Goal: Find contact information: Find contact information

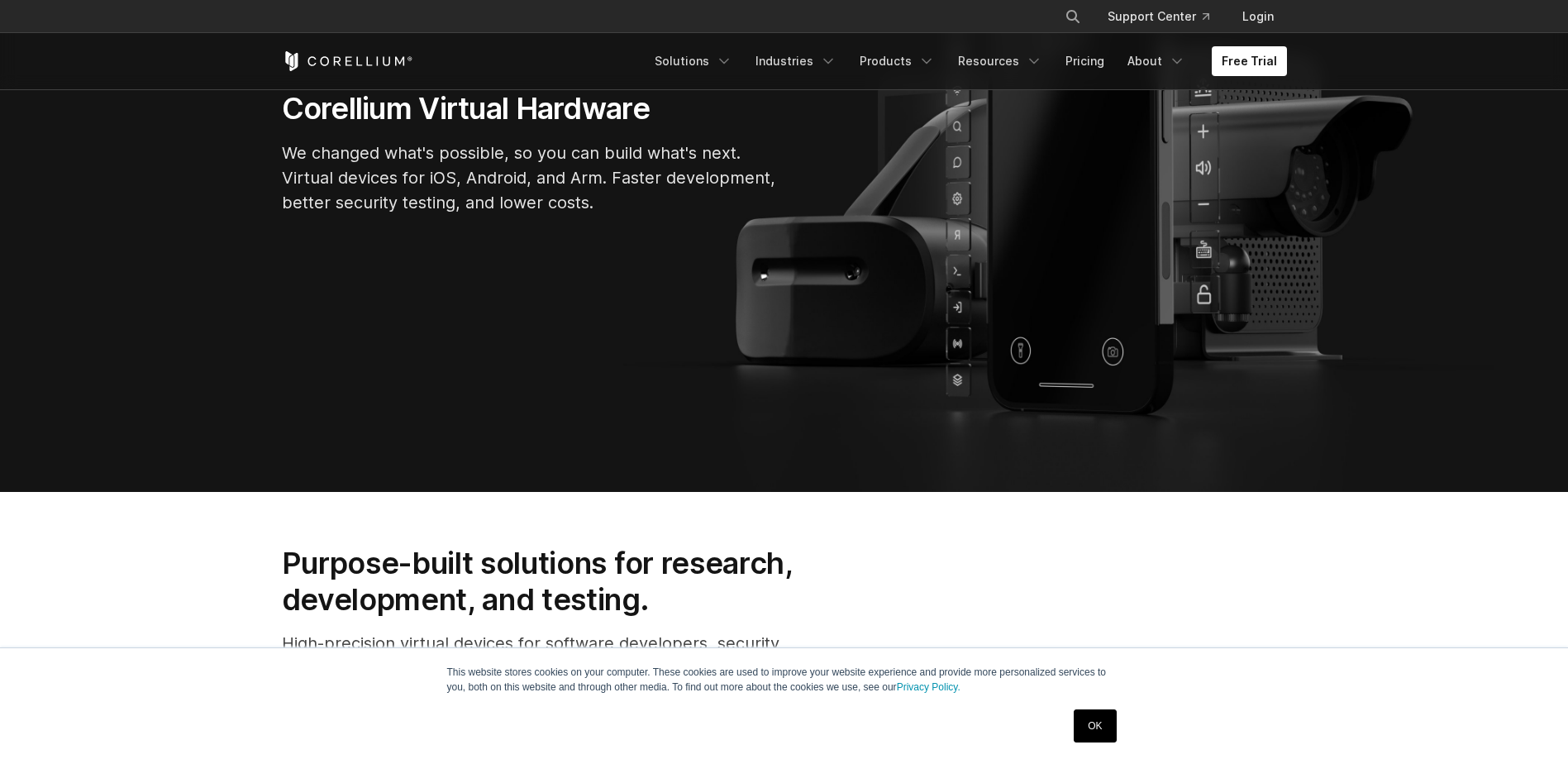
scroll to position [304, 0]
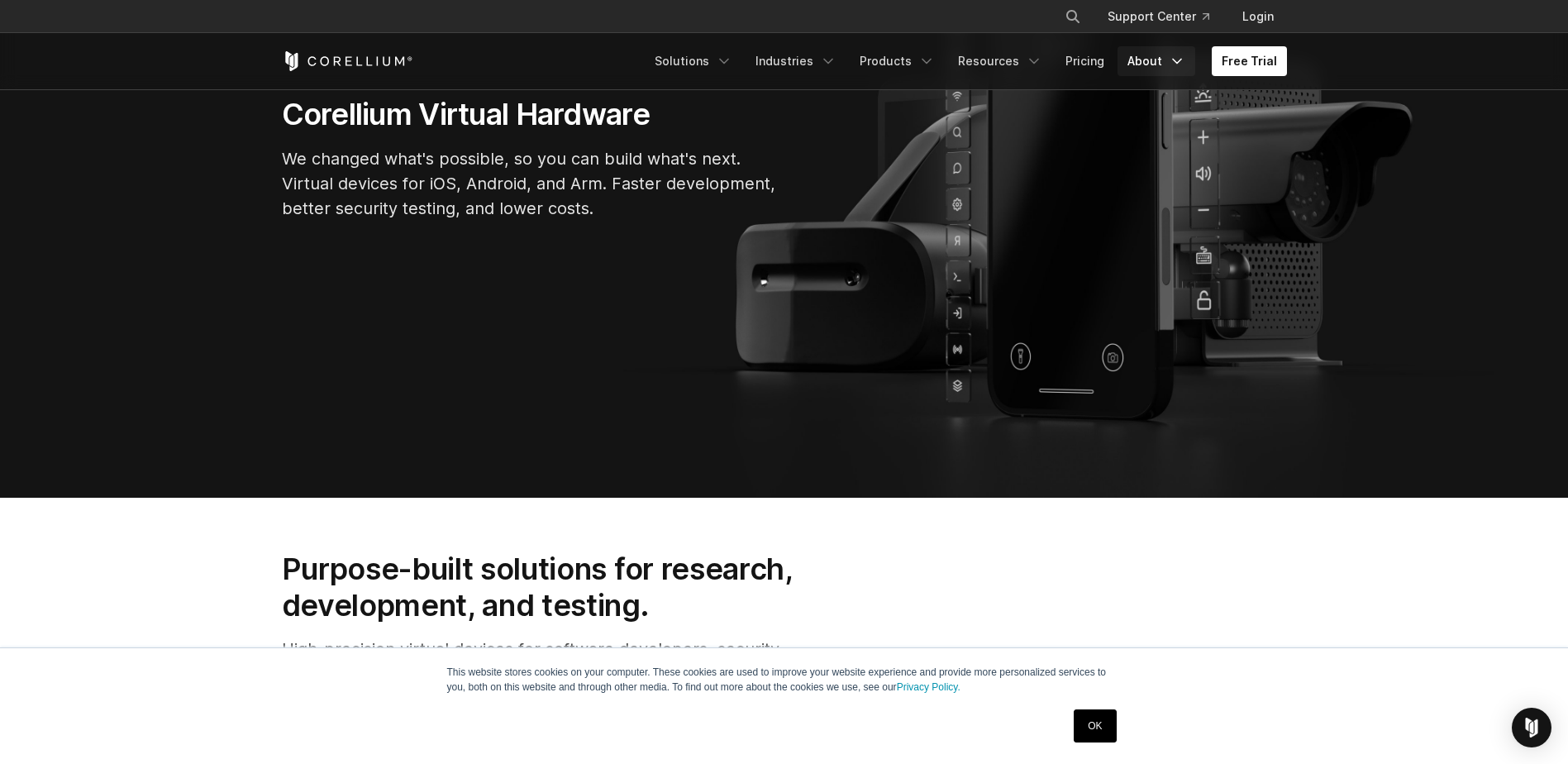
click at [1165, 65] on link "About" at bounding box center [1157, 61] width 78 height 29
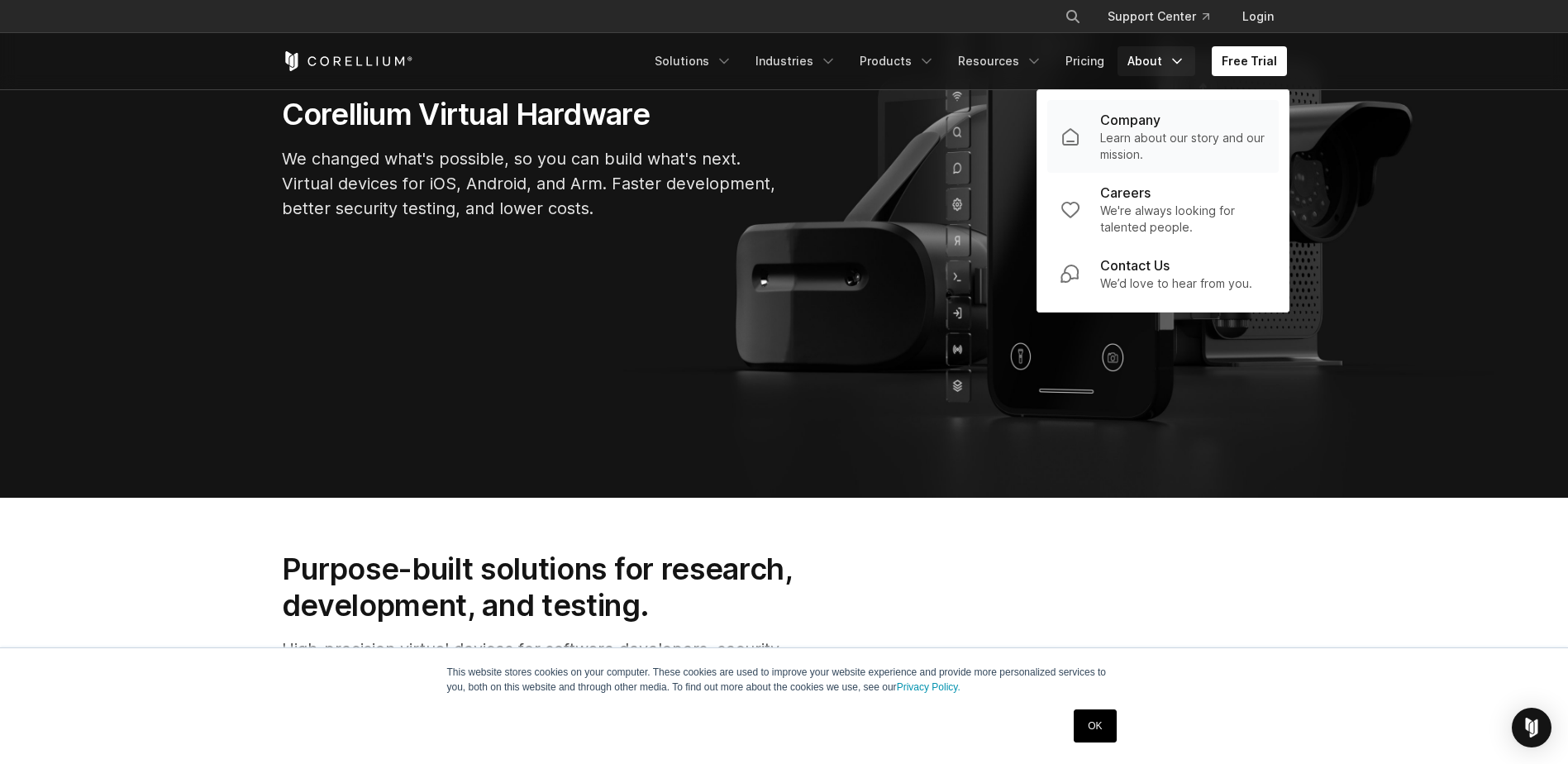
click at [1135, 141] on p "Learn about our story and our mission." at bounding box center [1182, 147] width 165 height 33
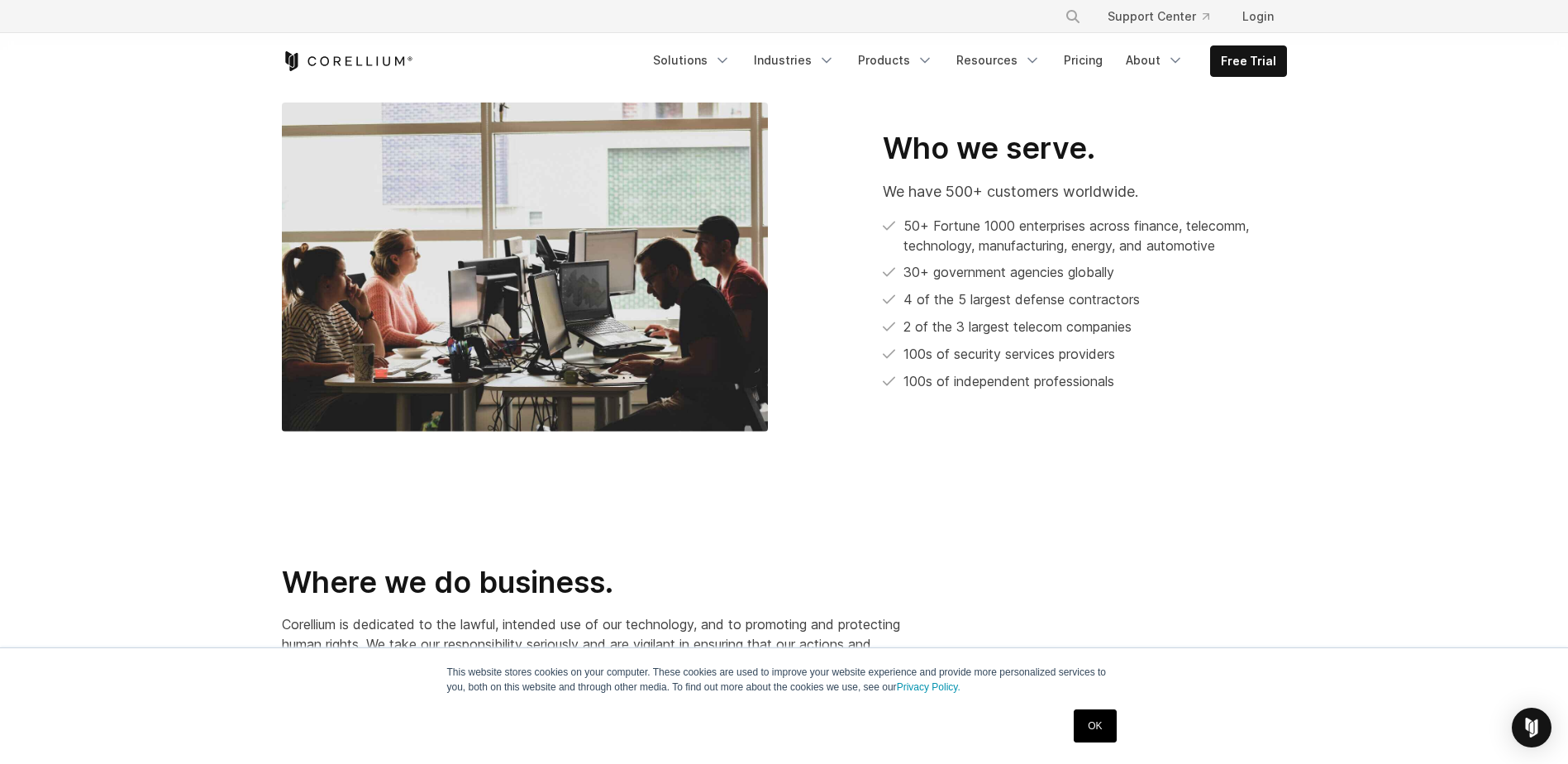
scroll to position [916, 0]
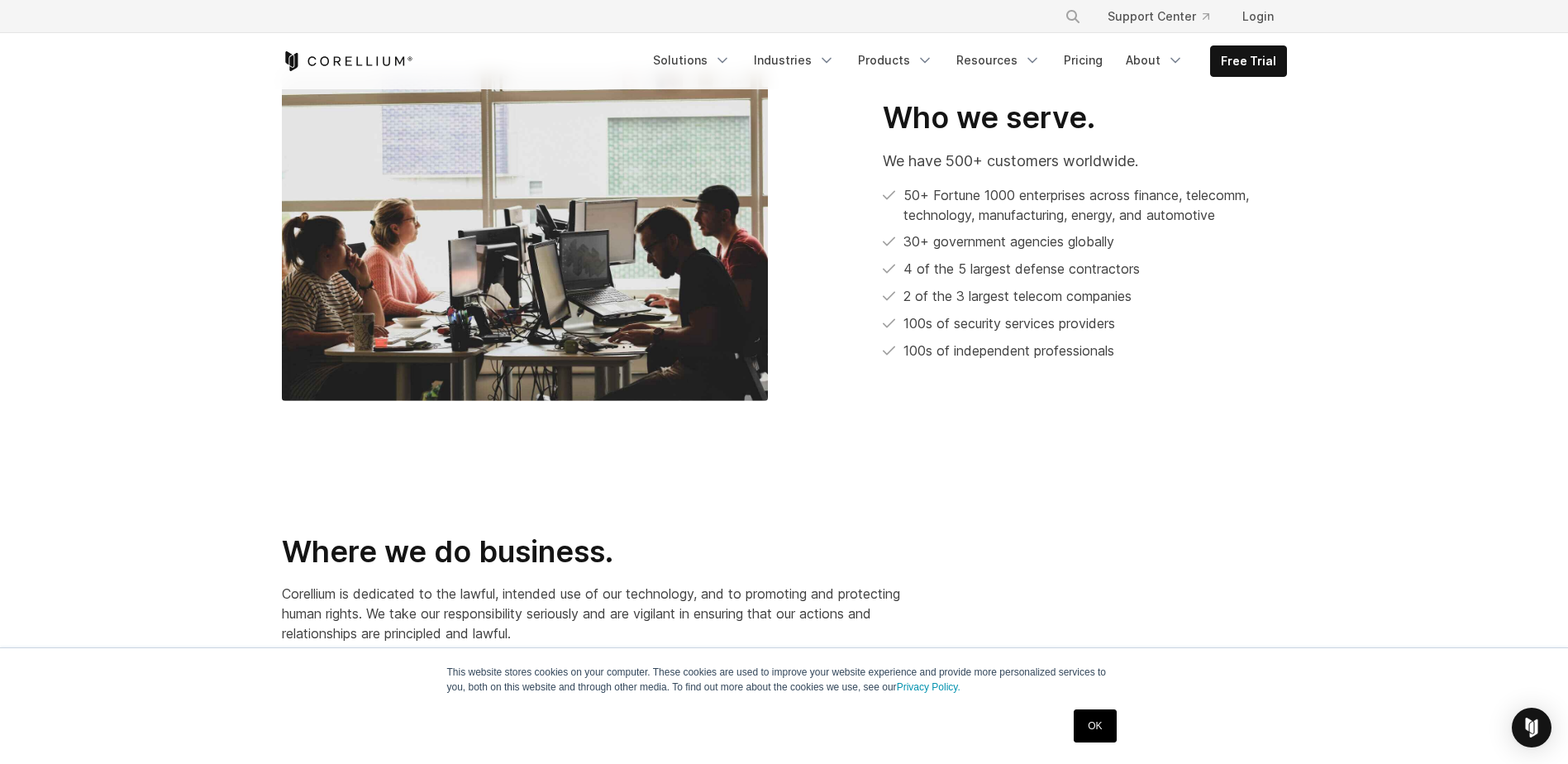
click at [1087, 710] on link "OK" at bounding box center [1094, 726] width 42 height 33
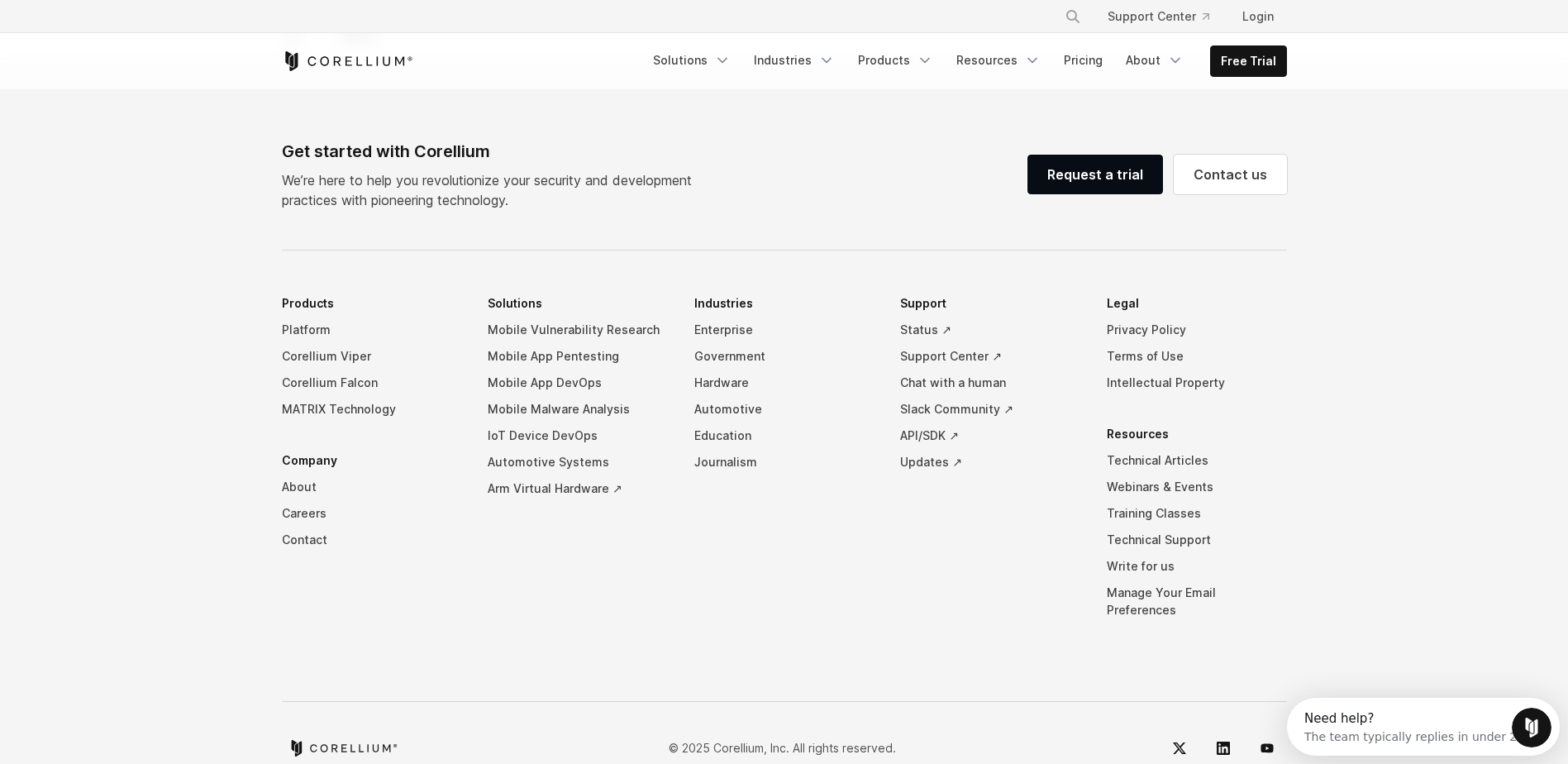
scroll to position [0, 0]
click at [300, 527] on link "Contact" at bounding box center [372, 539] width 180 height 26
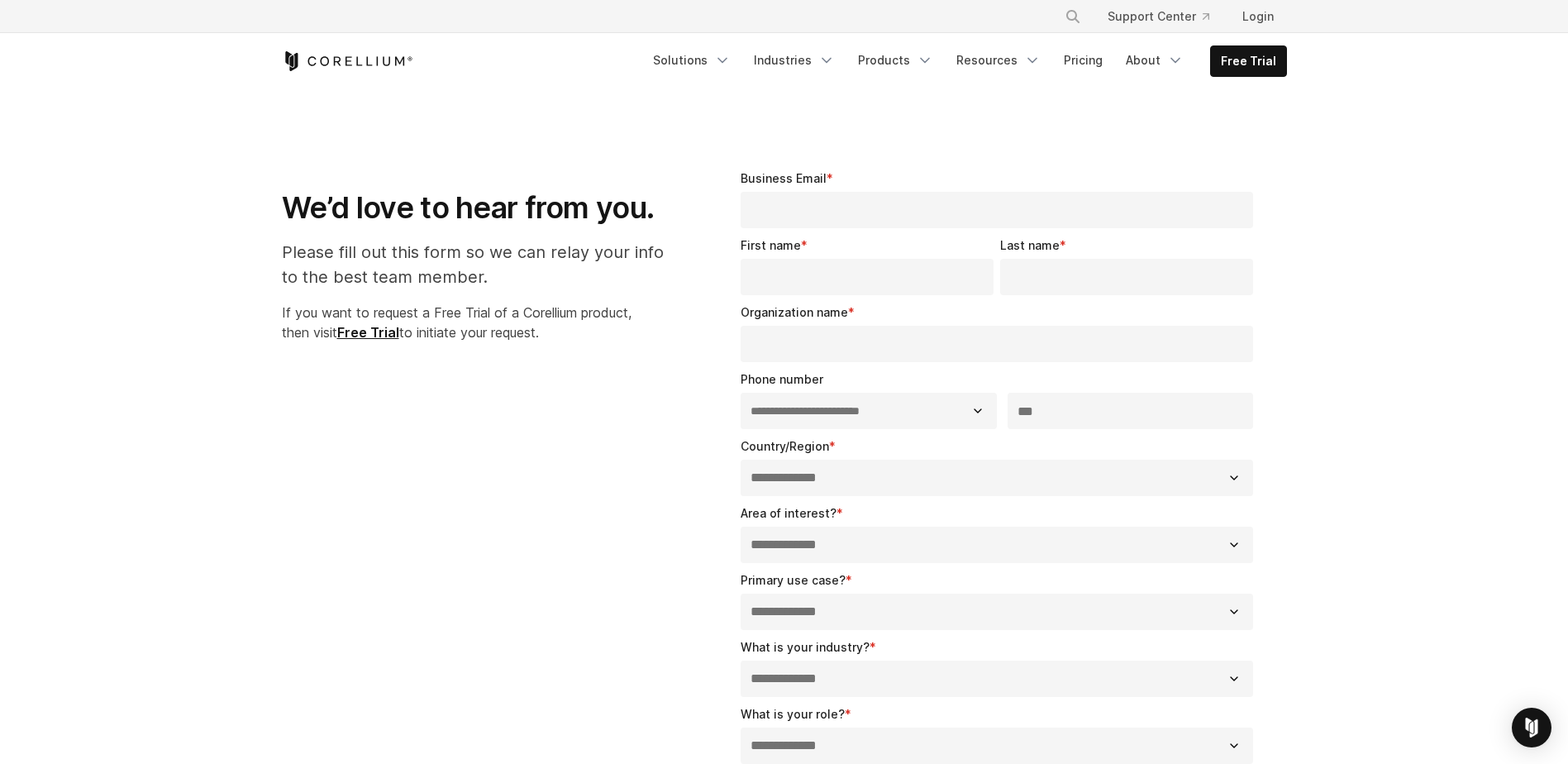
select select "**"
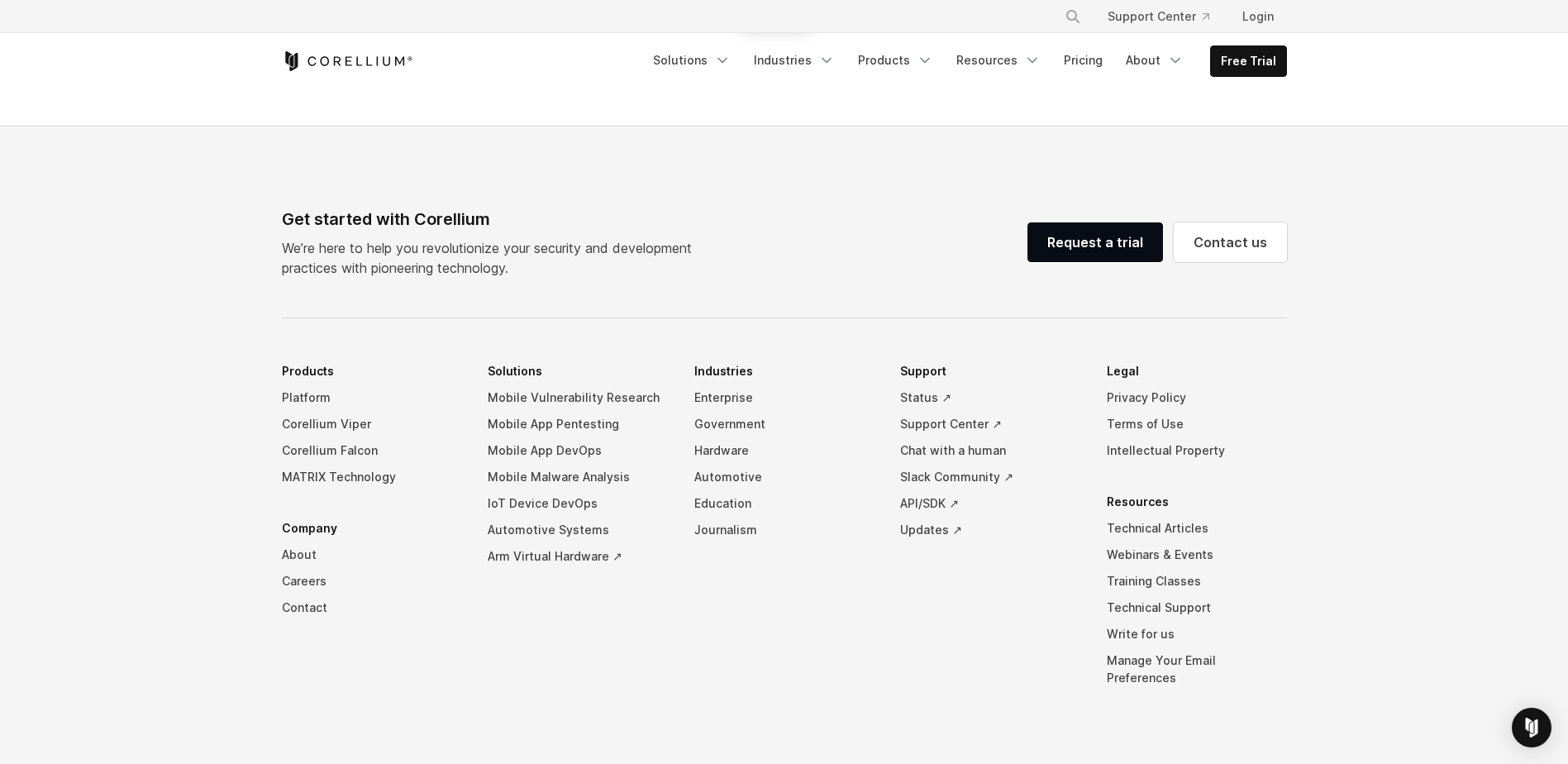
scroll to position [1159, 0]
